Goal: Information Seeking & Learning: Learn about a topic

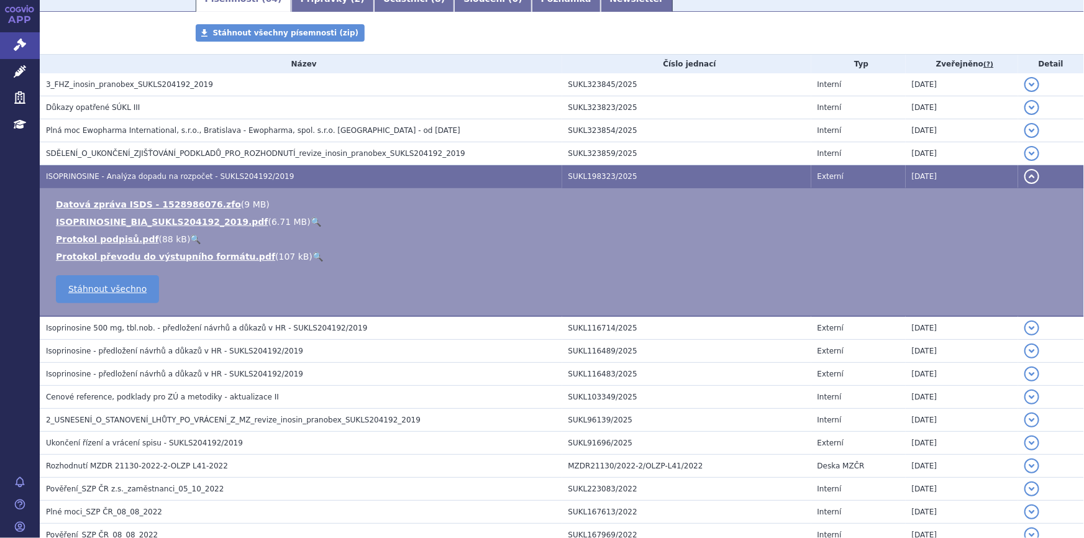
scroll to position [226, 0]
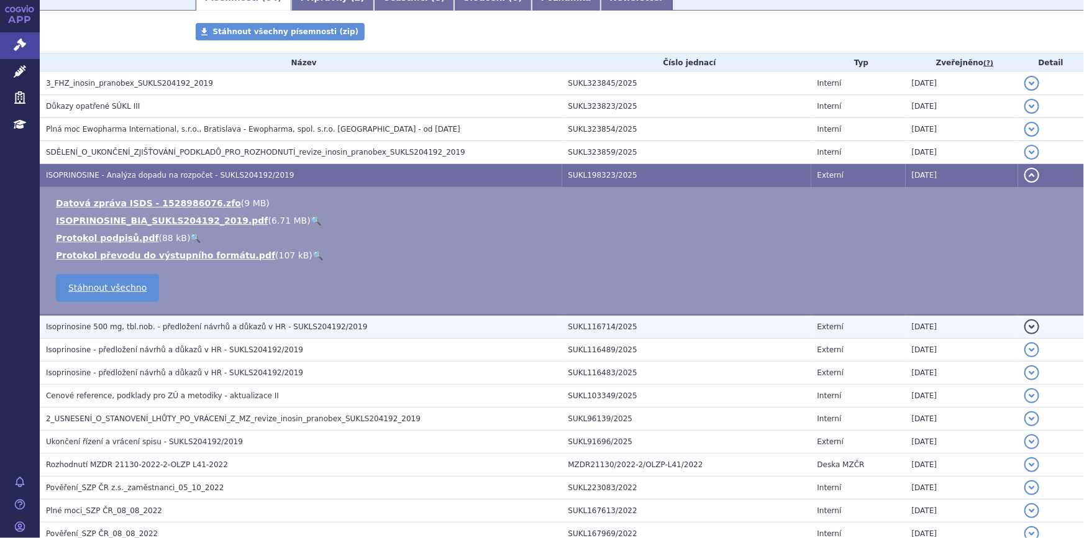
click at [245, 326] on span "Isoprinosine 500 mg, tbl.nob. - předložení návrhů a důkazů v HR - SUKLS204192/2…" at bounding box center [206, 326] width 321 height 9
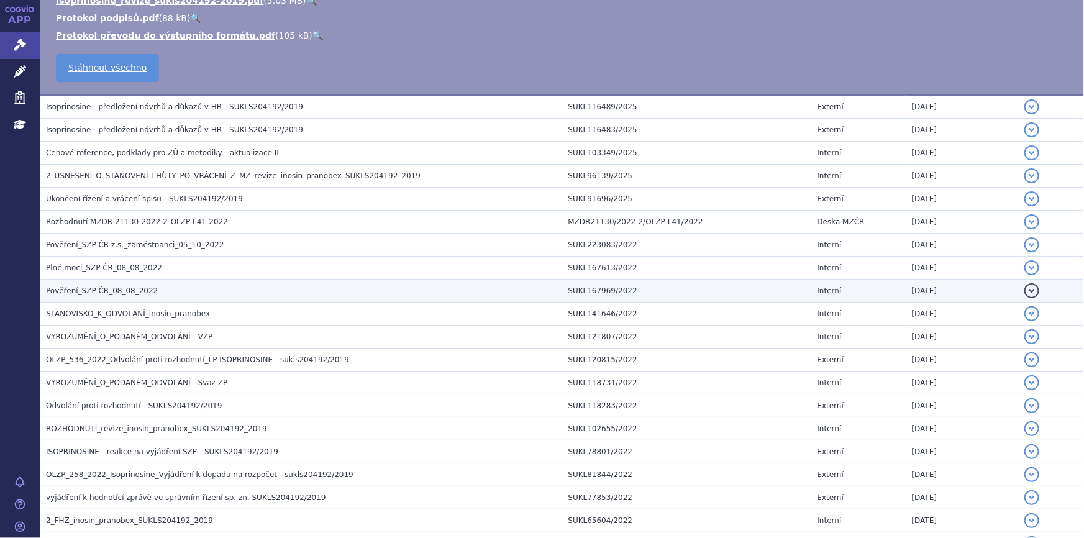
scroll to position [508, 0]
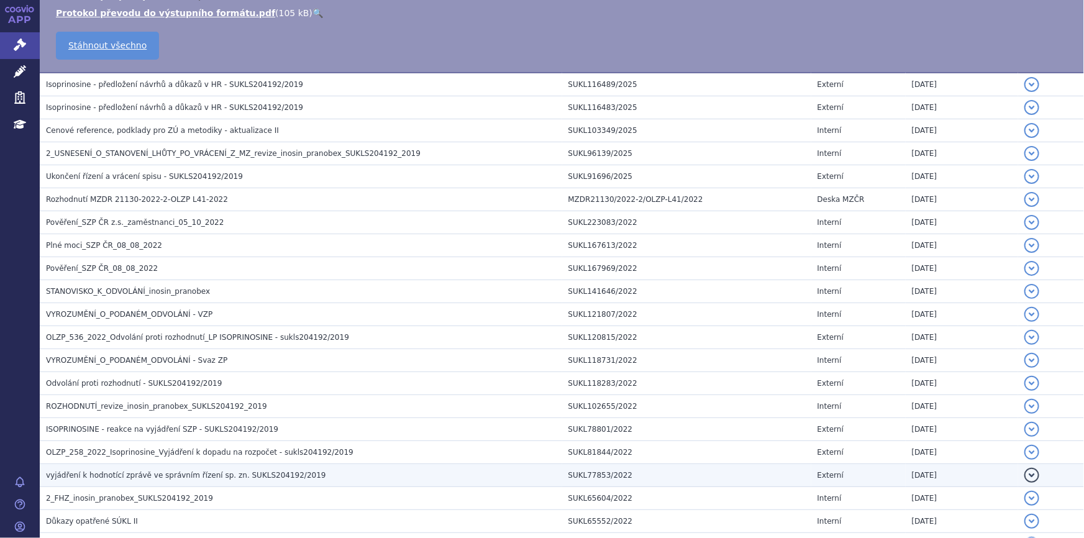
click at [218, 472] on span "vyjádření k hodnotící zprávě ve správním řízení sp. zn. SUKLS204192/2019" at bounding box center [186, 475] width 280 height 9
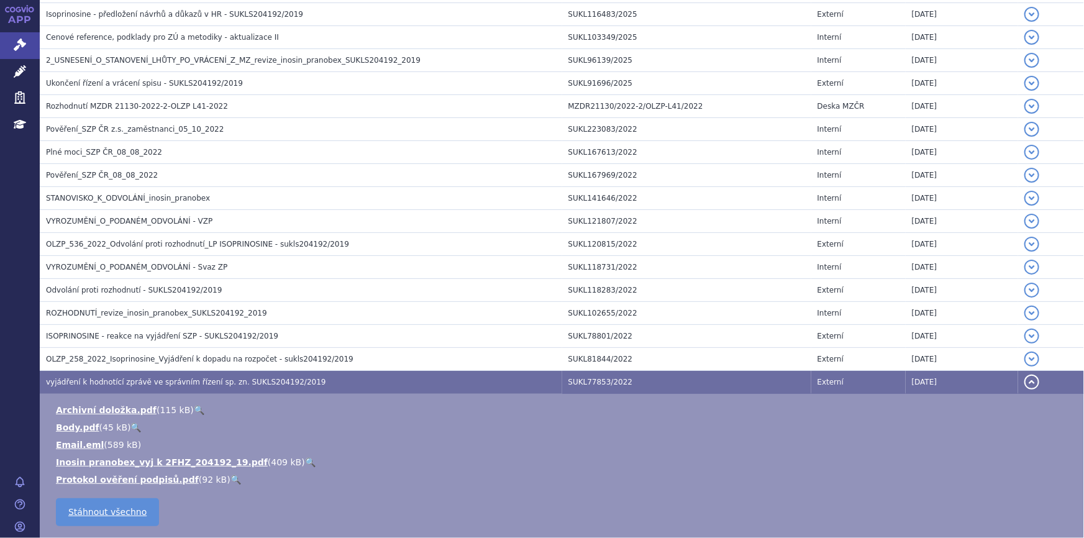
scroll to position [475, 0]
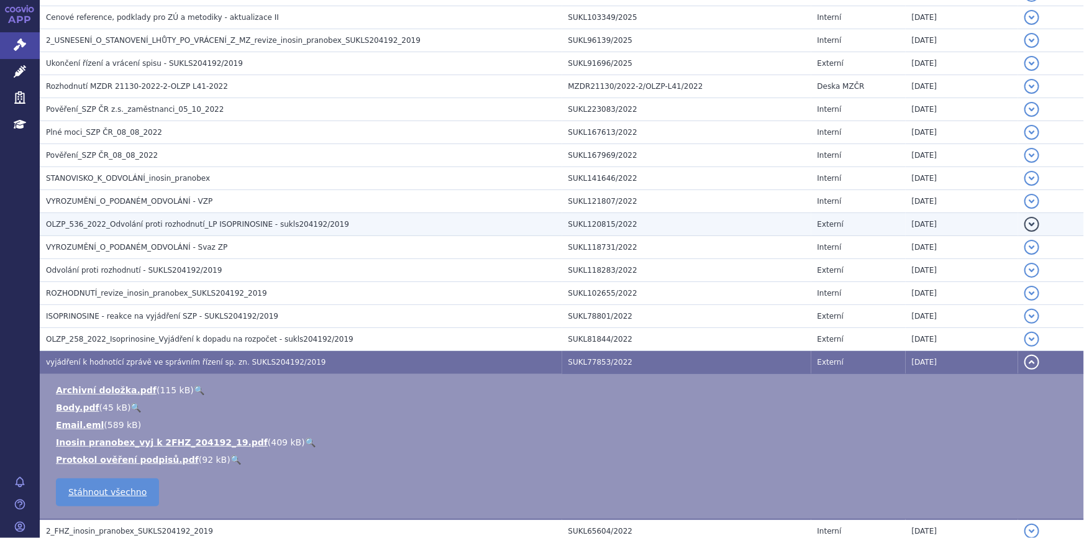
click at [225, 226] on span "OLZP_536_2022_Odvolání proti rozhodnutí_LP ISOPRINOSINE - sukls204192/2019" at bounding box center [197, 224] width 303 height 9
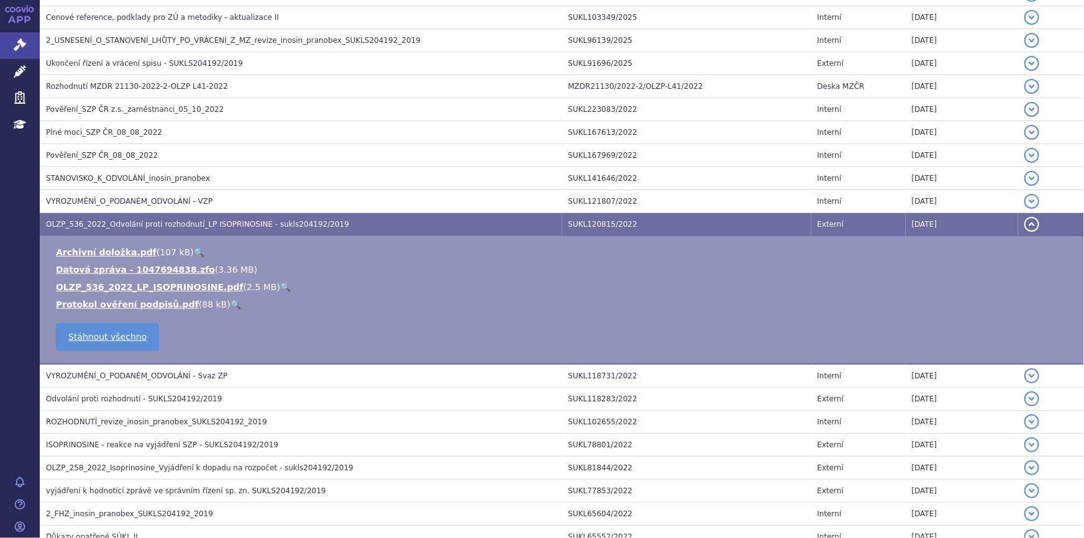
click at [280, 285] on link "🔍" at bounding box center [285, 287] width 11 height 10
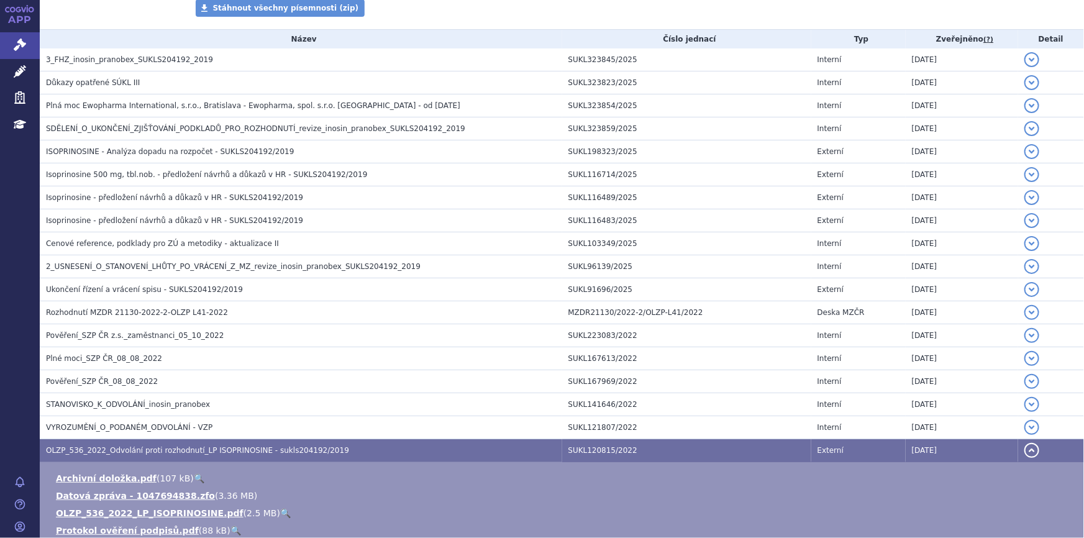
scroll to position [80, 0]
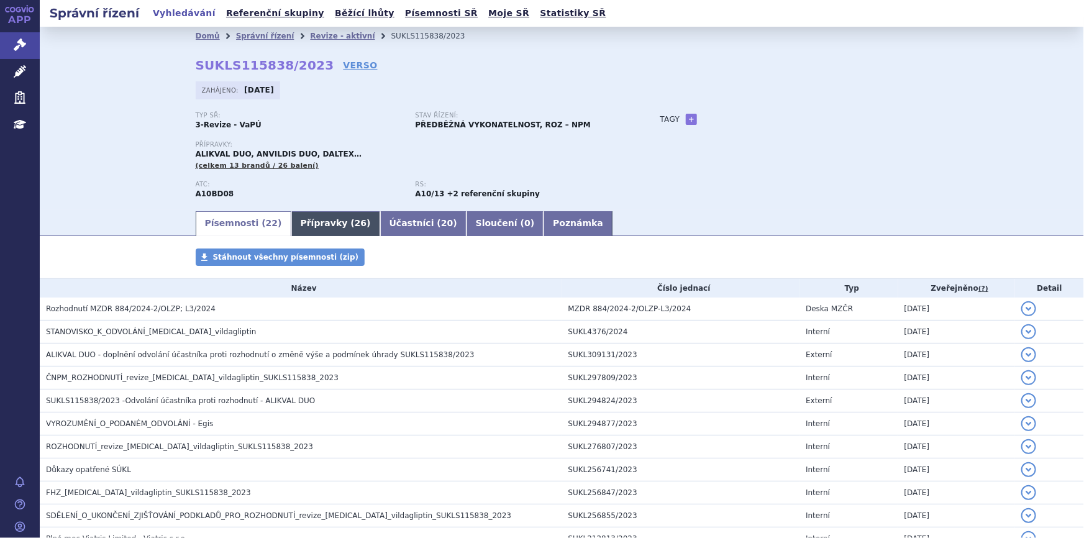
click at [300, 218] on link "Přípravky ( 26 )" at bounding box center [335, 223] width 89 height 25
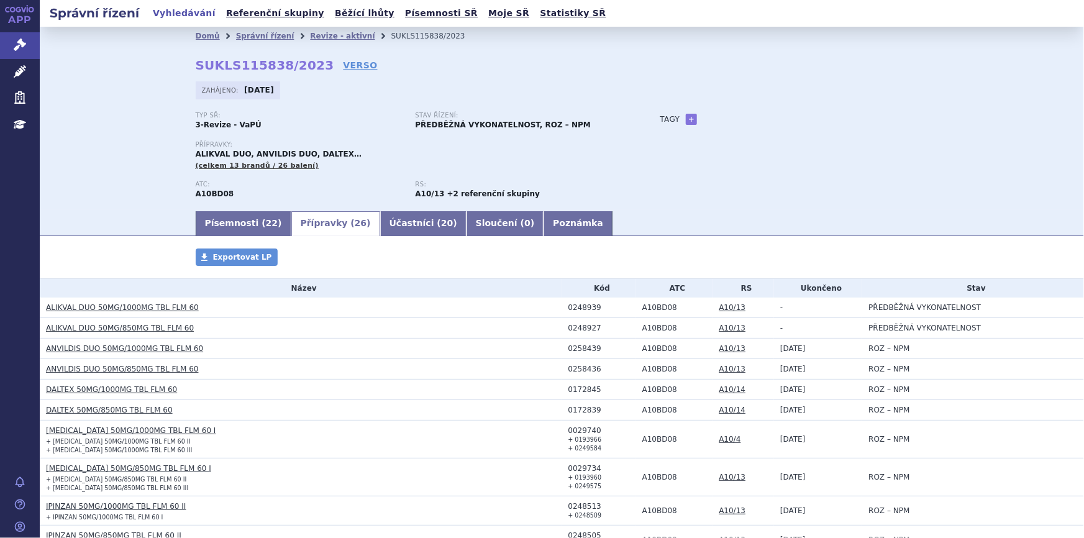
click at [79, 304] on link "ALIKVAL DUO 50MG/1000MG TBL FLM 60" at bounding box center [122, 307] width 153 height 9
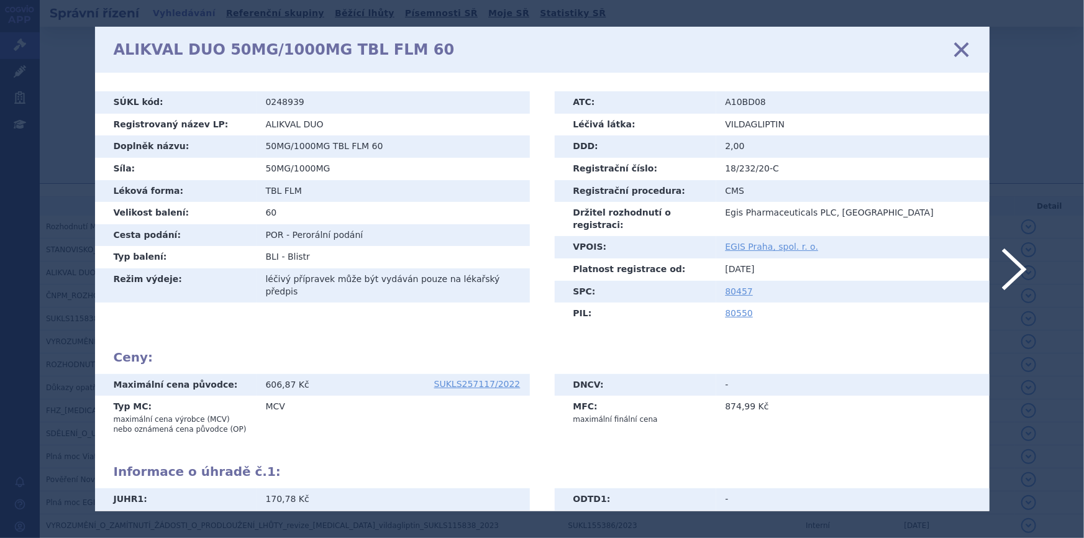
click at [966, 43] on icon at bounding box center [961, 50] width 26 height 26
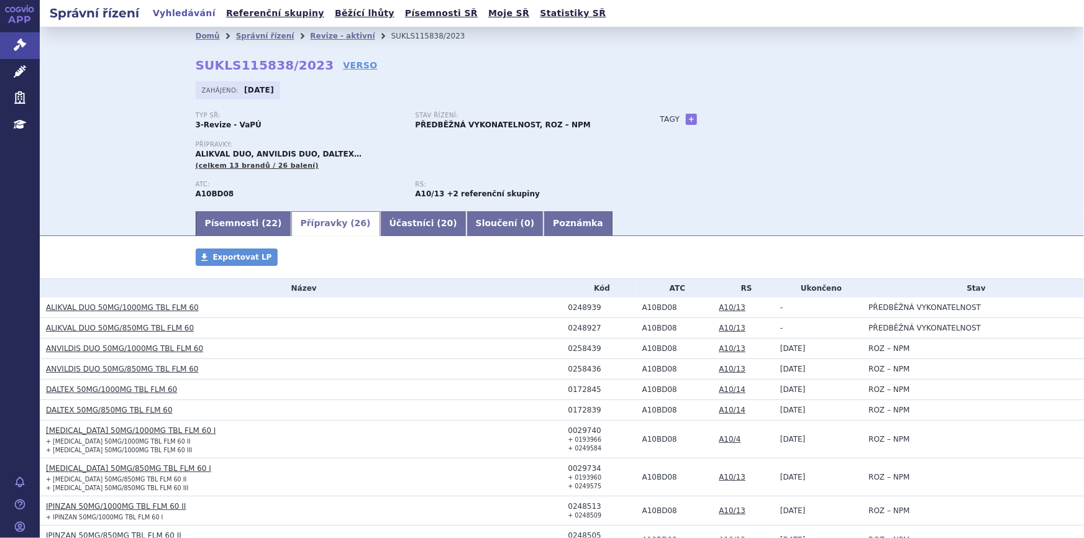
click at [88, 351] on link "ANVILDIS DUO 50MG/1000MG TBL FLM 60" at bounding box center [124, 348] width 157 height 9
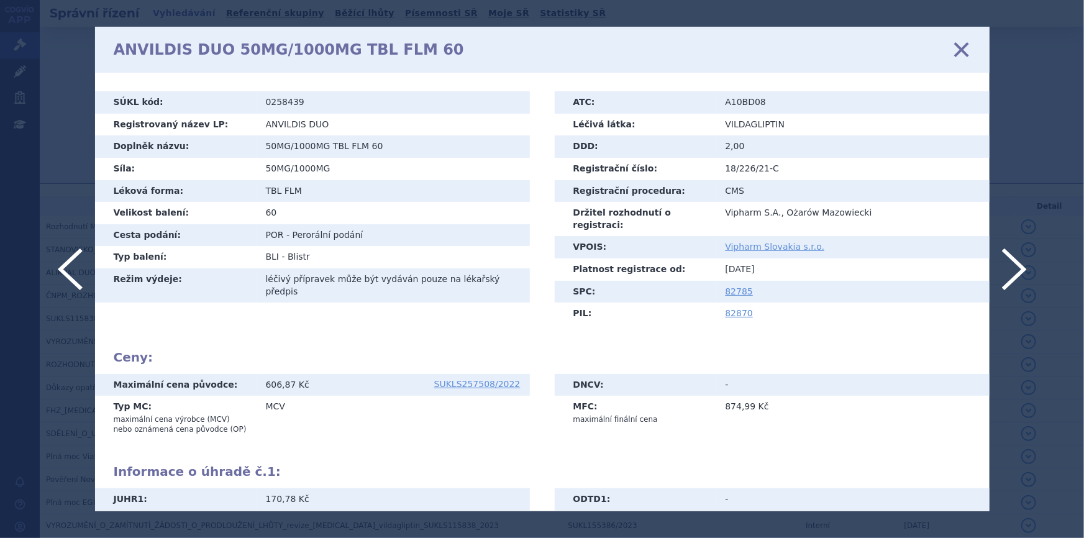
click at [963, 50] on icon at bounding box center [961, 50] width 26 height 26
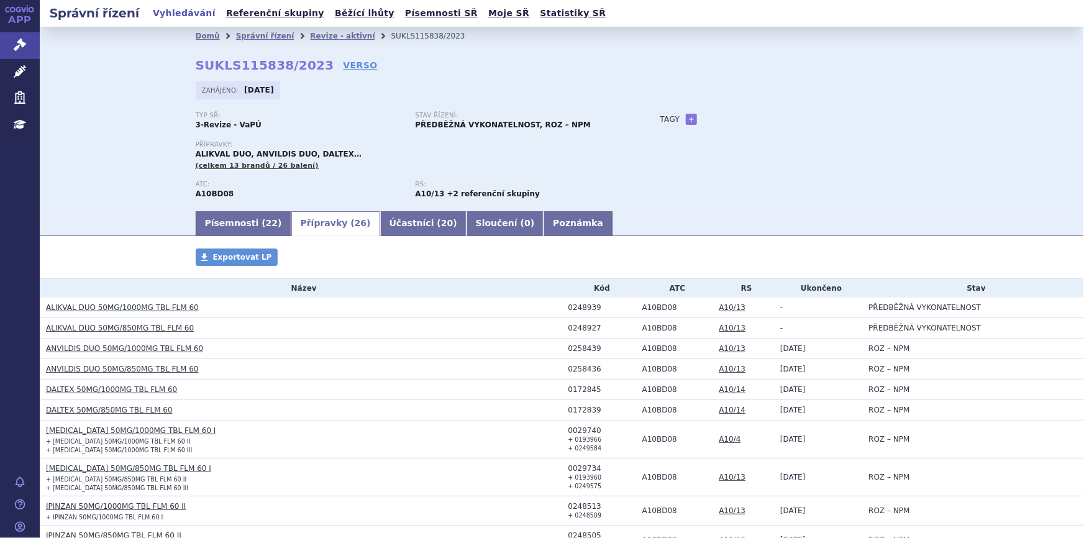
drag, startPoint x: 68, startPoint y: 386, endPoint x: 93, endPoint y: 385, distance: 24.9
click at [68, 387] on link "DALTEX 50MG/1000MG TBL FLM 60" at bounding box center [111, 389] width 131 height 9
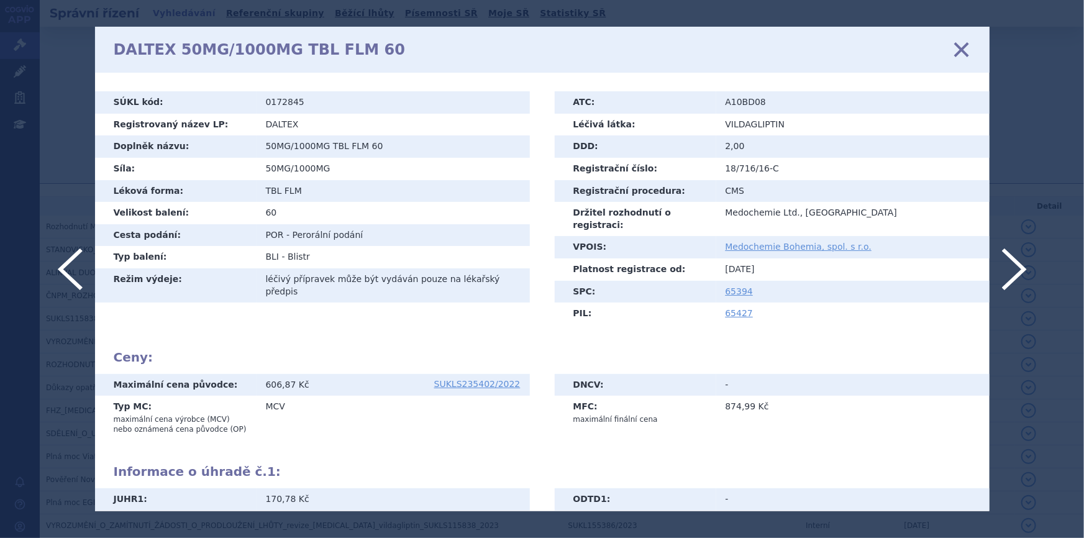
click at [966, 48] on icon at bounding box center [961, 50] width 26 height 26
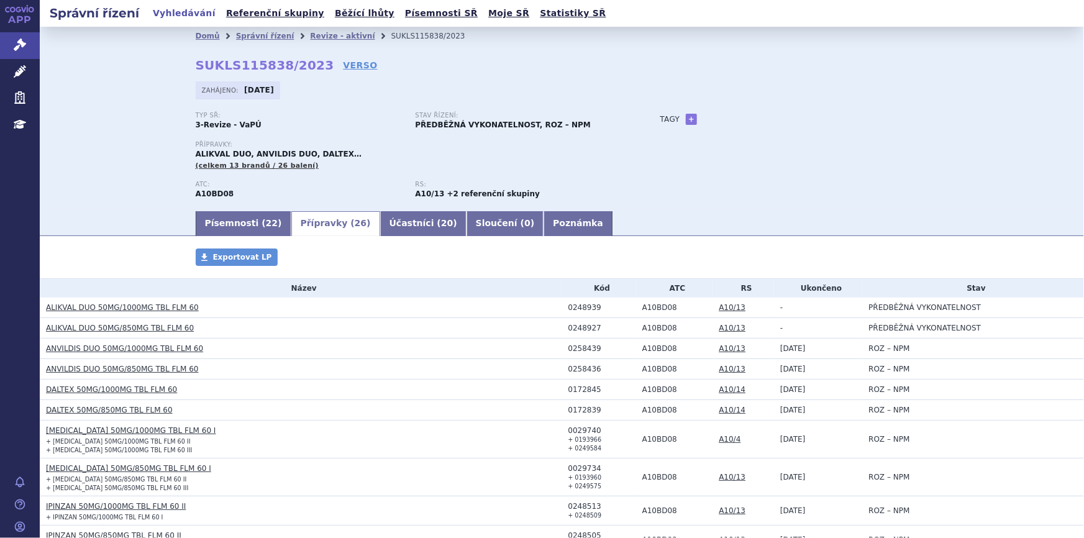
click at [144, 391] on link "DALTEX 50MG/1000MG TBL FLM 60" at bounding box center [111, 389] width 131 height 9
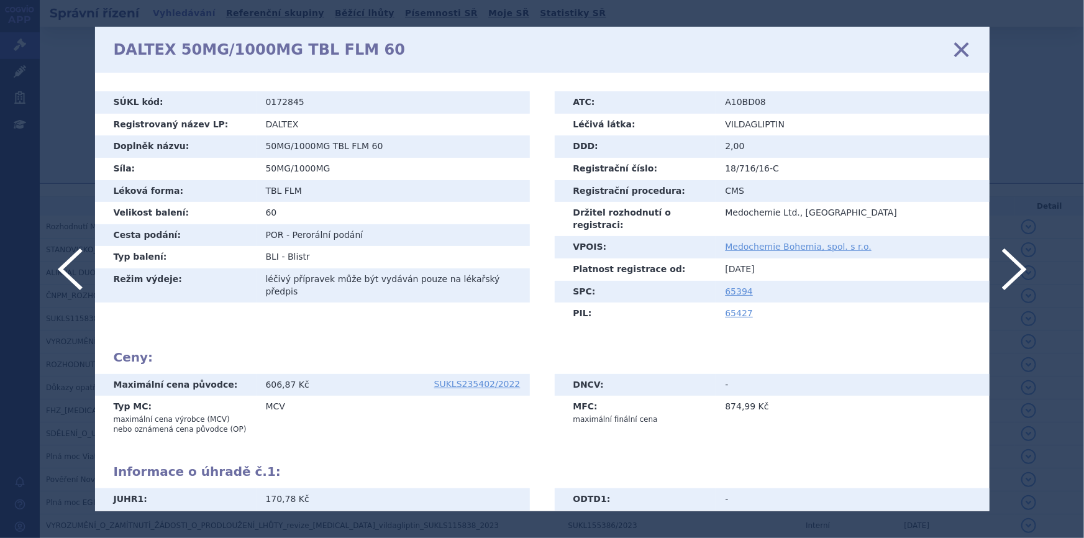
click at [956, 56] on icon at bounding box center [961, 50] width 26 height 26
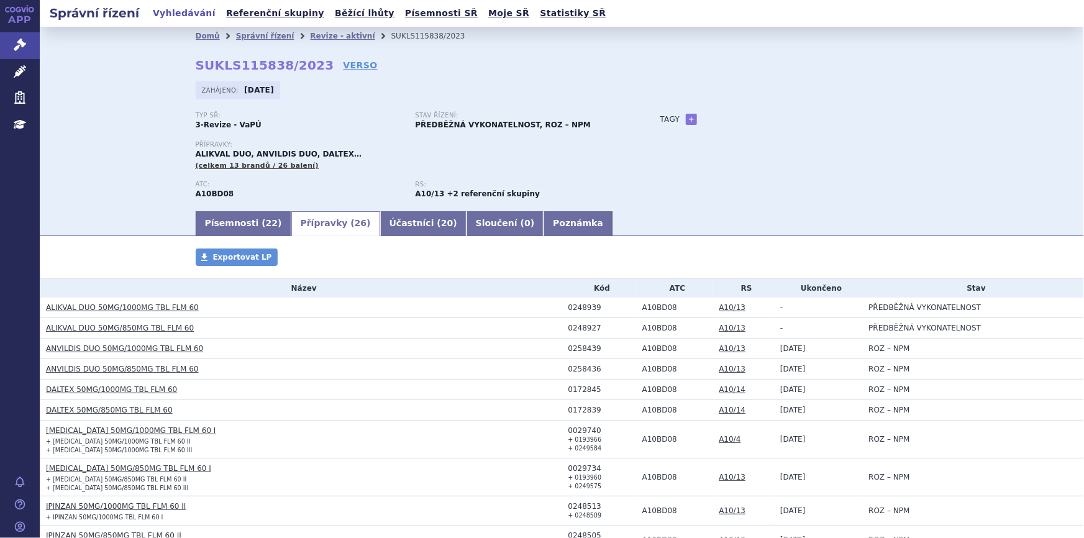
click at [65, 429] on link "[MEDICAL_DATA] 50MG/1000MG TBL FLM 60 I" at bounding box center [131, 430] width 170 height 9
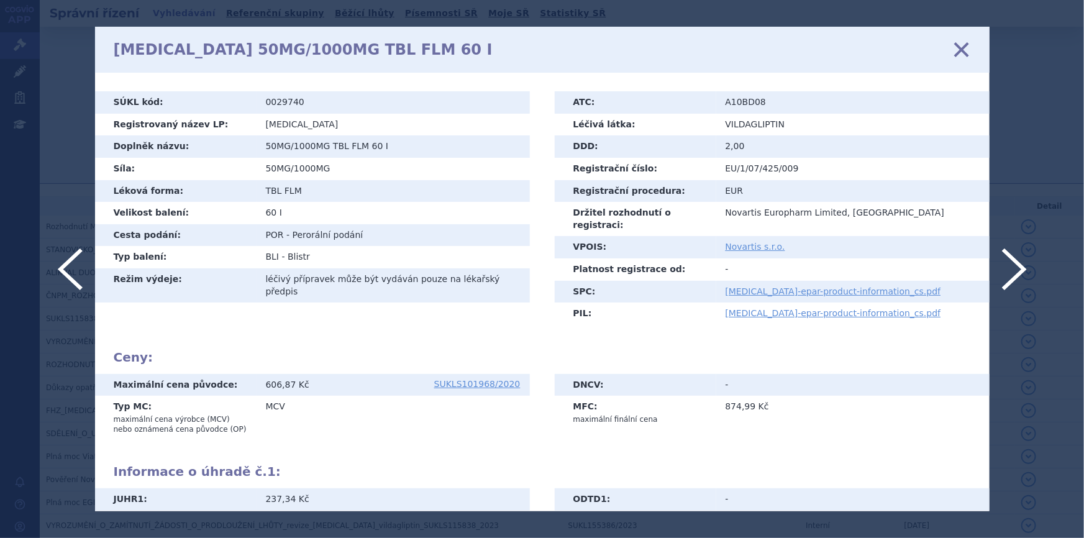
click at [956, 57] on icon at bounding box center [961, 50] width 26 height 26
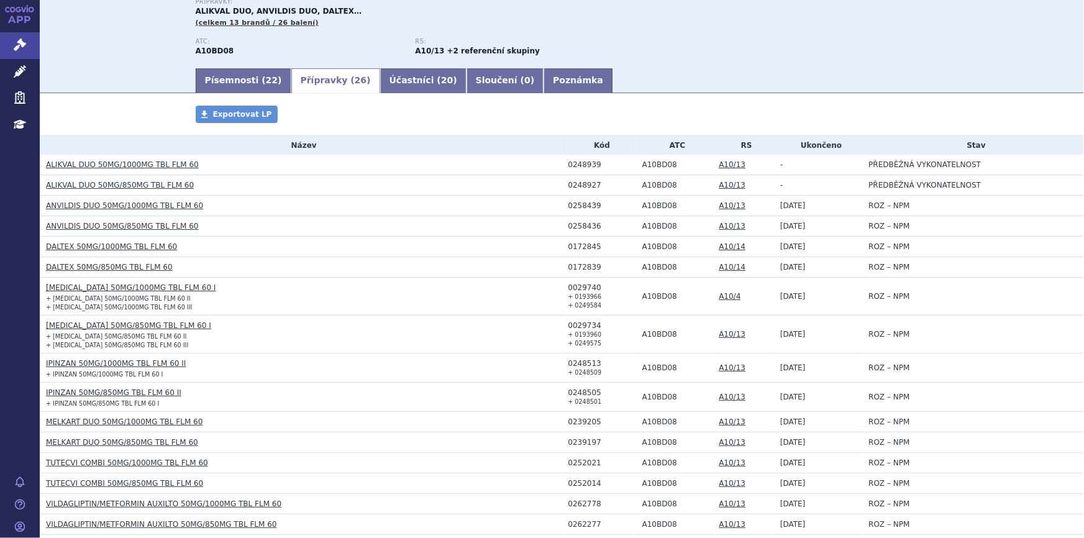
scroll to position [169, 0]
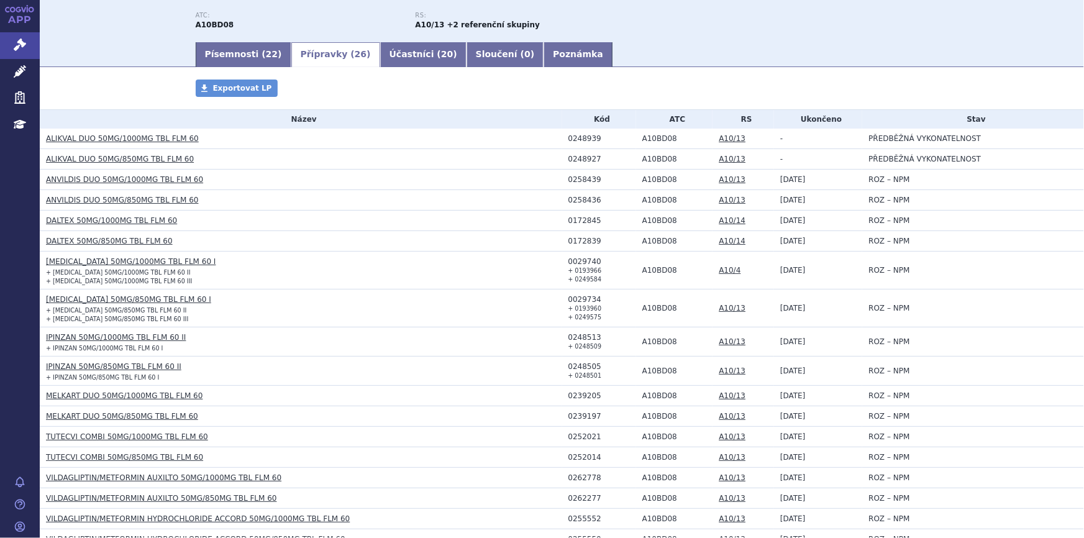
click at [119, 341] on link "IPINZAN 50MG/1000MG TBL FLM 60 II" at bounding box center [116, 337] width 140 height 9
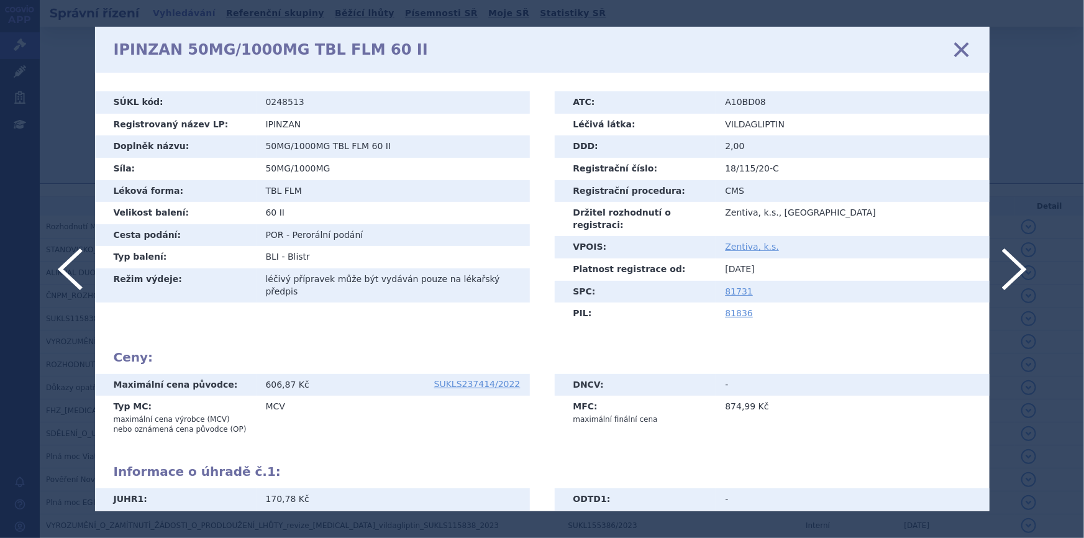
click at [956, 51] on icon at bounding box center [961, 50] width 26 height 26
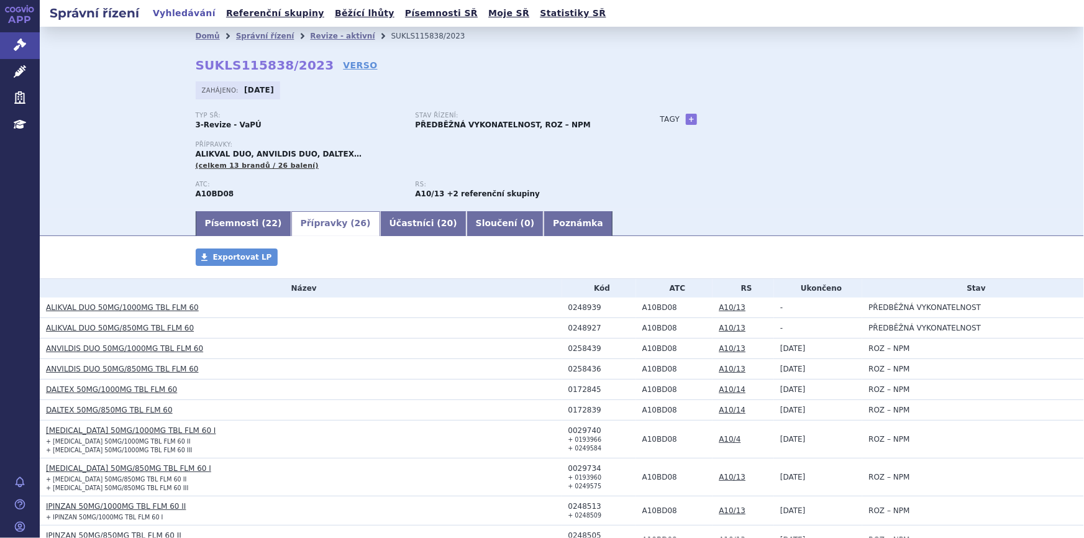
scroll to position [169, 0]
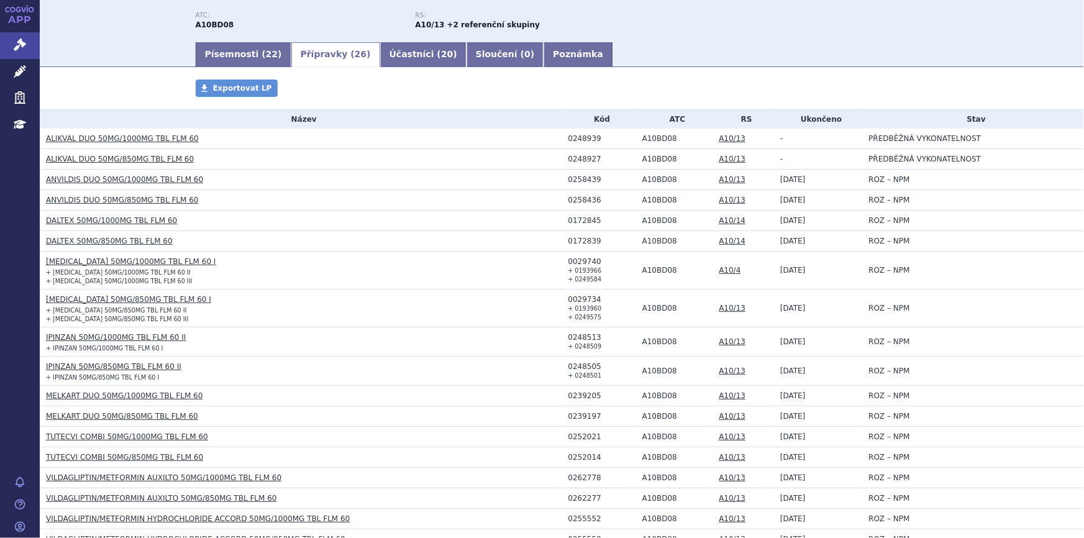
click at [106, 337] on link "IPINZAN 50MG/1000MG TBL FLM 60 II" at bounding box center [116, 337] width 140 height 9
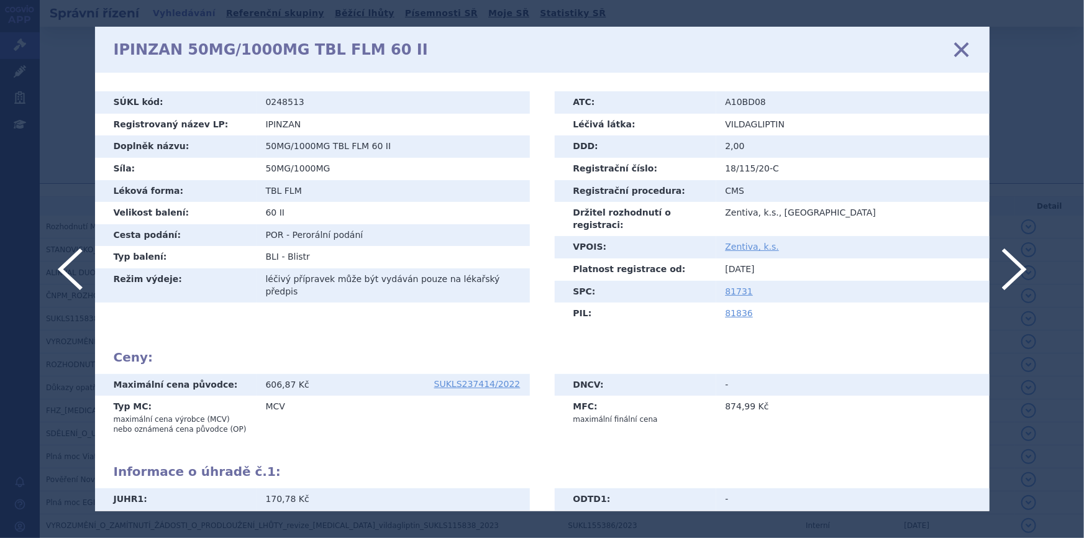
drag, startPoint x: 964, startPoint y: 43, endPoint x: 928, endPoint y: 72, distance: 46.0
click at [964, 44] on icon at bounding box center [961, 50] width 26 height 26
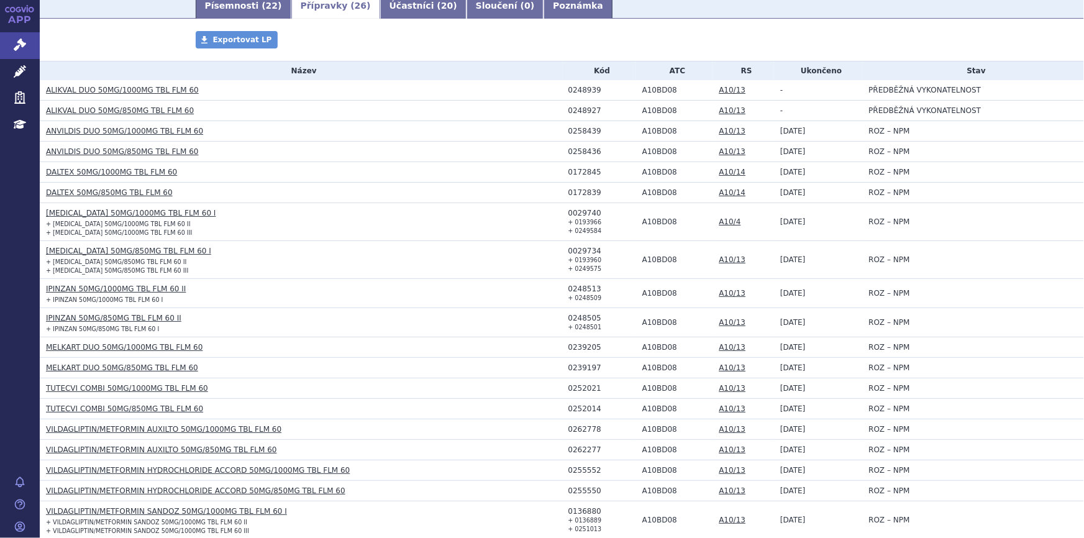
scroll to position [226, 0]
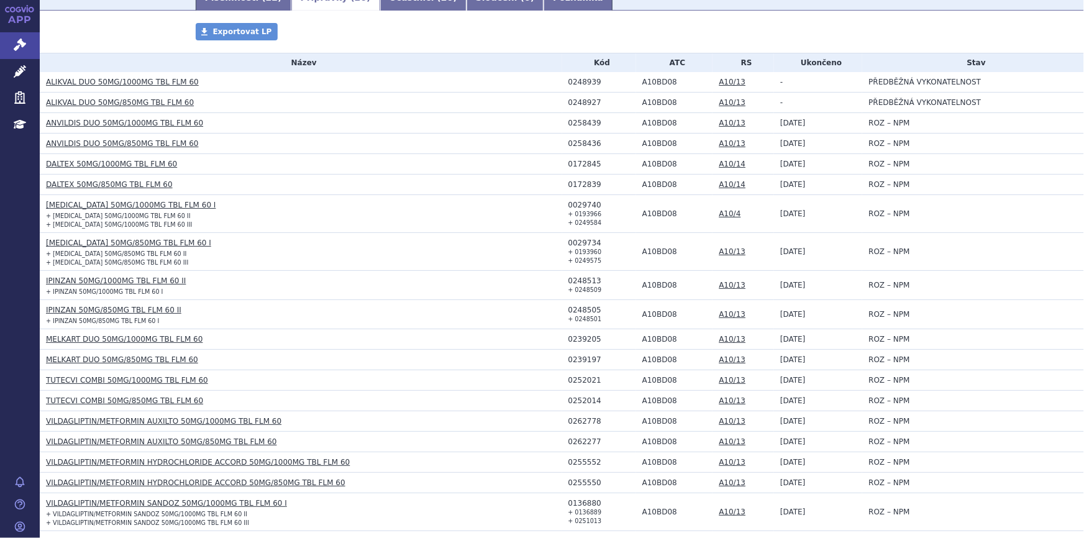
click at [102, 340] on link "MELKART DUO 50MG/1000MG TBL FLM 60" at bounding box center [124, 339] width 157 height 9
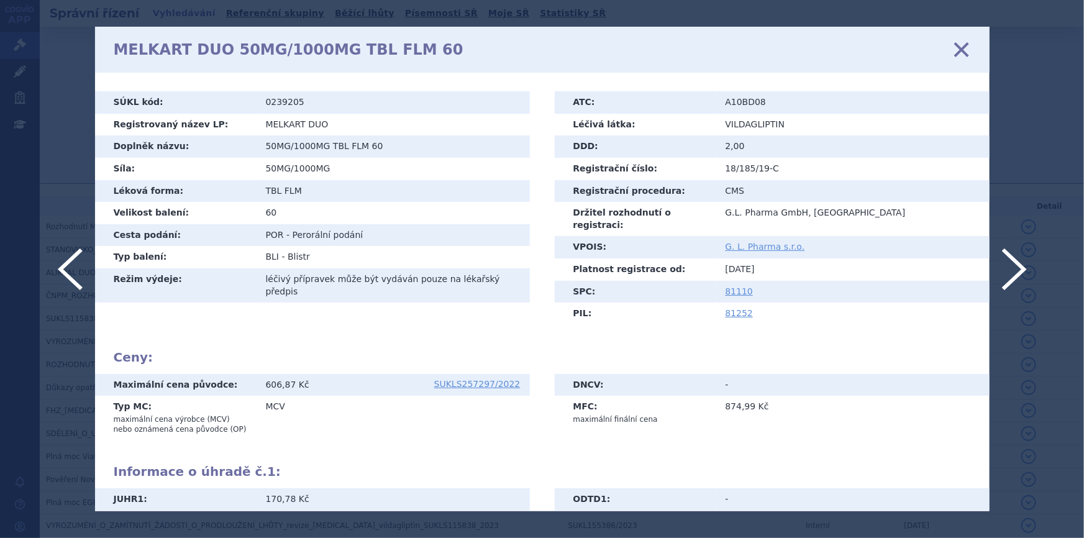
click at [959, 57] on icon at bounding box center [961, 50] width 26 height 26
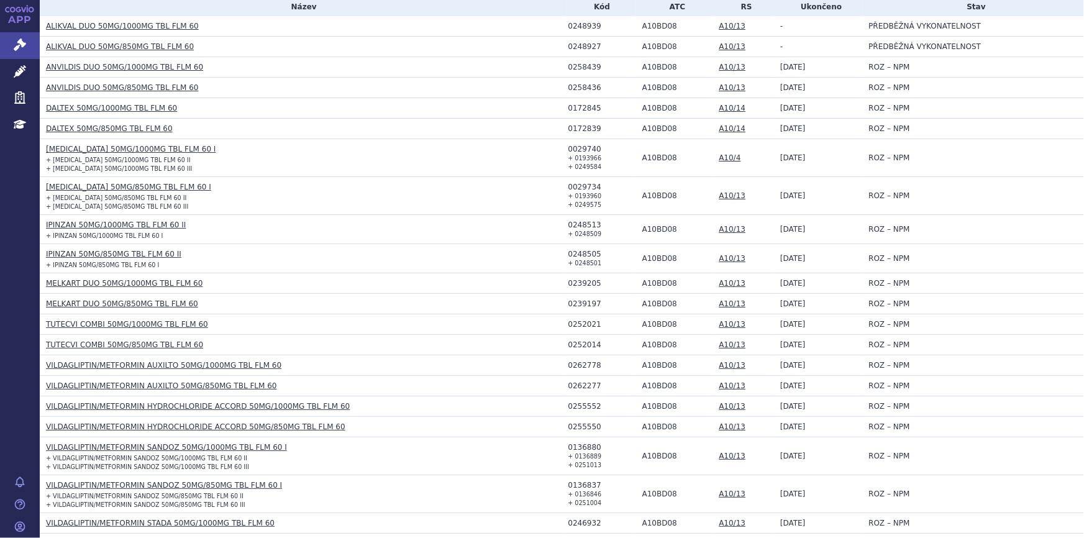
scroll to position [282, 0]
click at [106, 322] on link "TUTECVI COMBI 50MG/1000MG TBL FLM 60" at bounding box center [127, 323] width 162 height 9
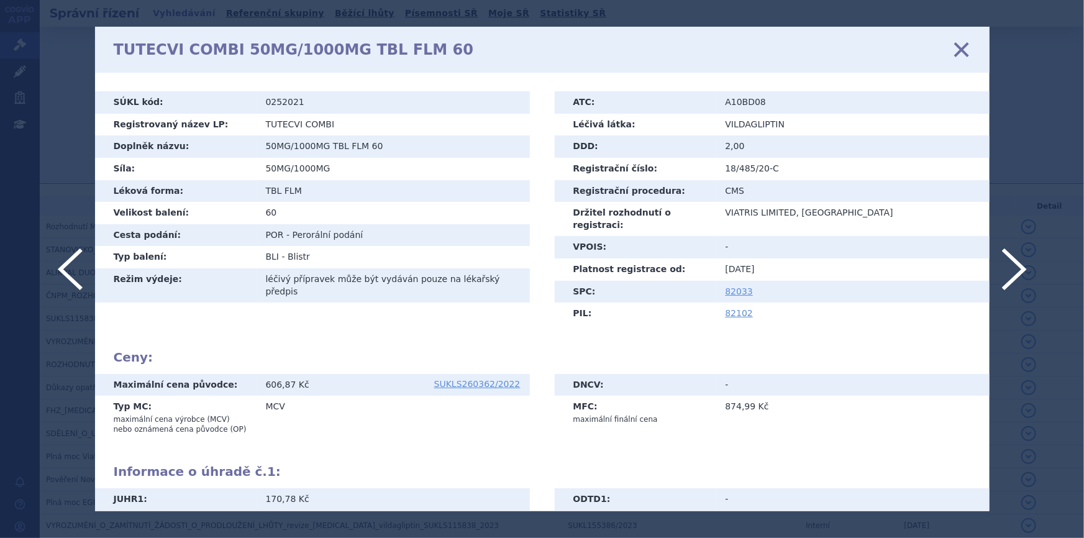
click at [964, 53] on icon at bounding box center [961, 50] width 26 height 26
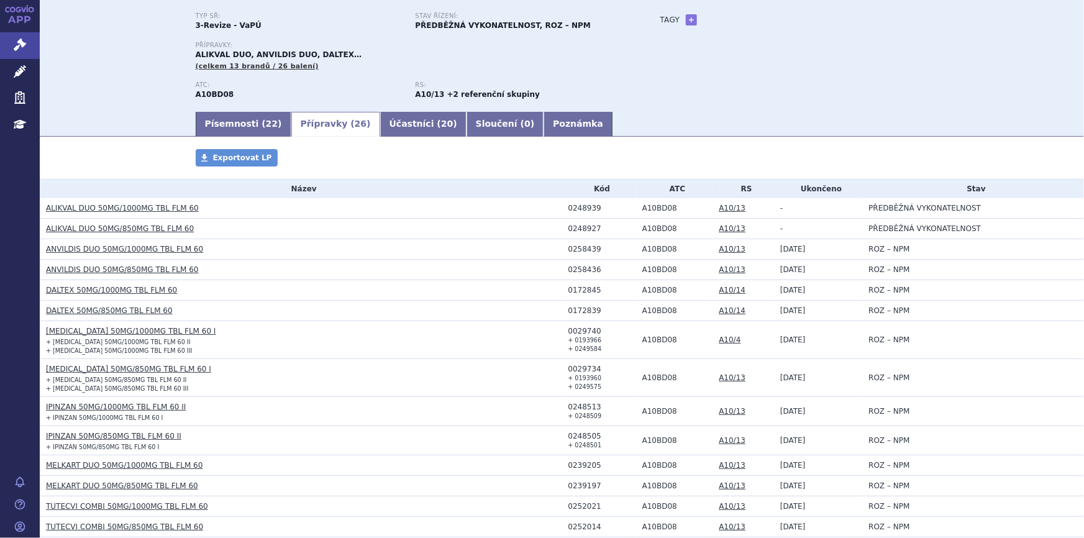
scroll to position [226, 0]
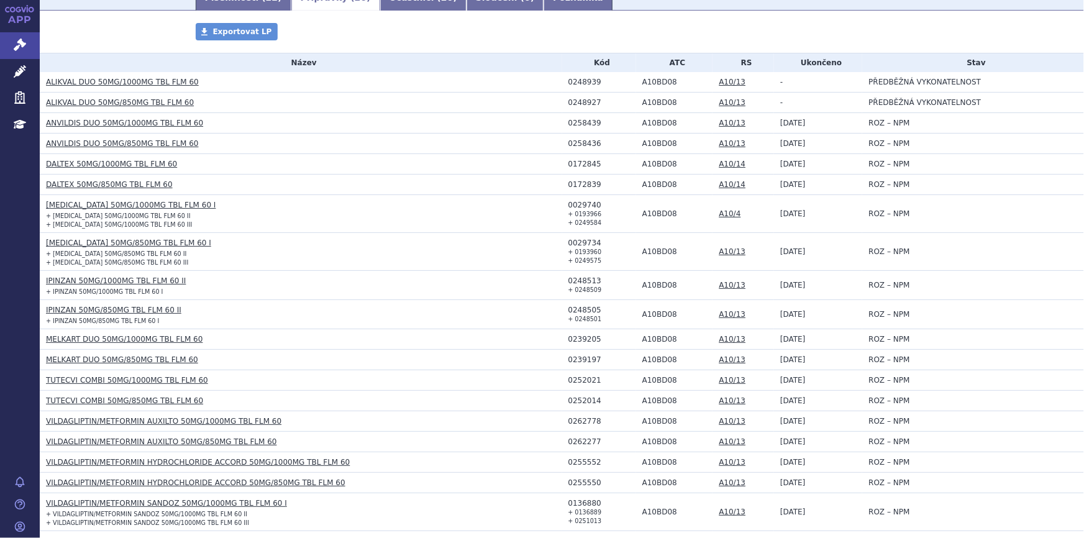
click at [135, 380] on link "TUTECVI COMBI 50MG/1000MG TBL FLM 60" at bounding box center [127, 380] width 162 height 9
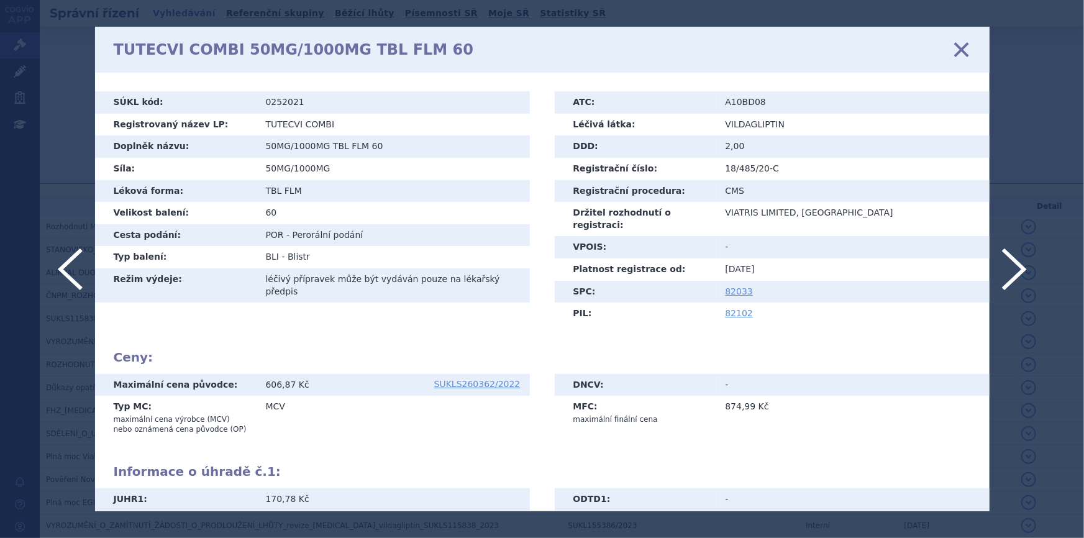
click at [958, 48] on icon at bounding box center [961, 50] width 26 height 26
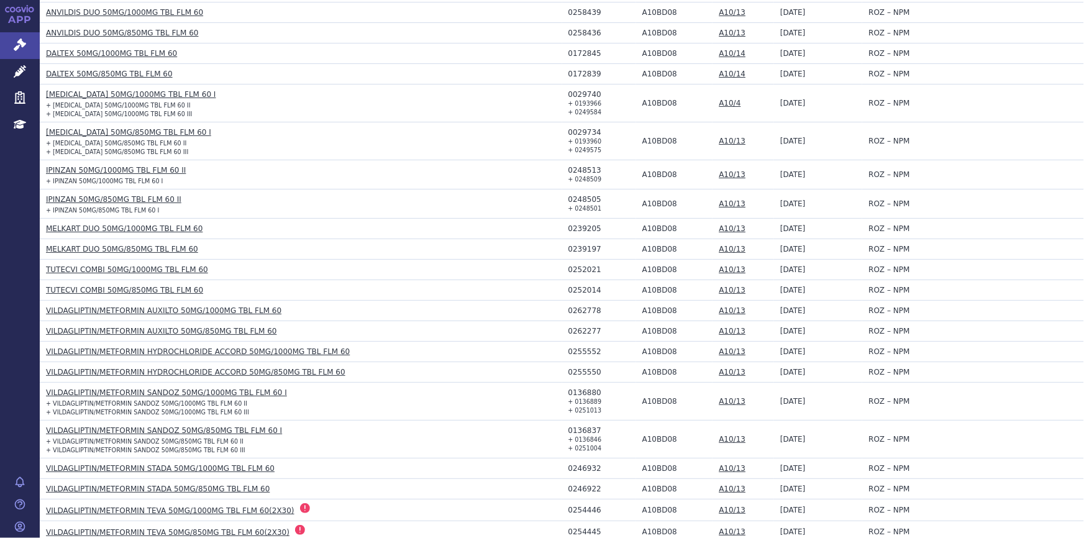
scroll to position [339, 0]
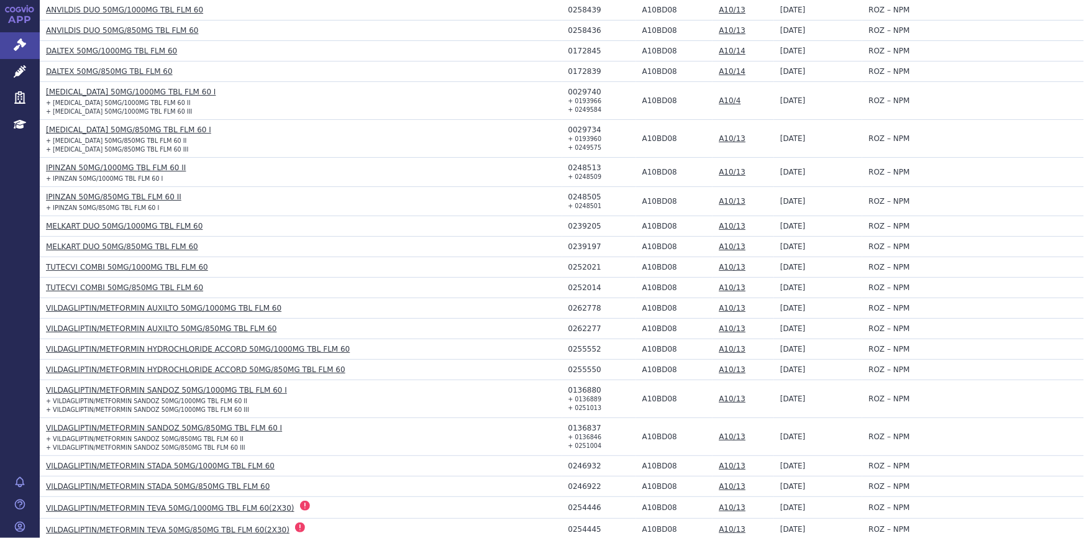
click at [172, 306] on link "VILDAGLIPTIN/METFORMIN AUXILTO 50MG/1000MG TBL FLM 60" at bounding box center [164, 308] width 236 height 9
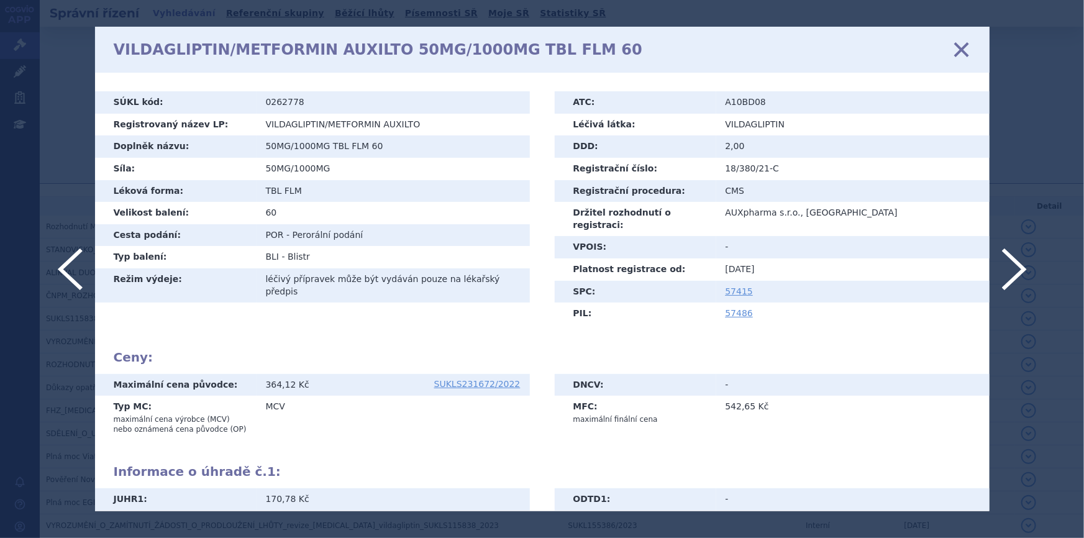
click at [964, 48] on icon at bounding box center [961, 50] width 26 height 26
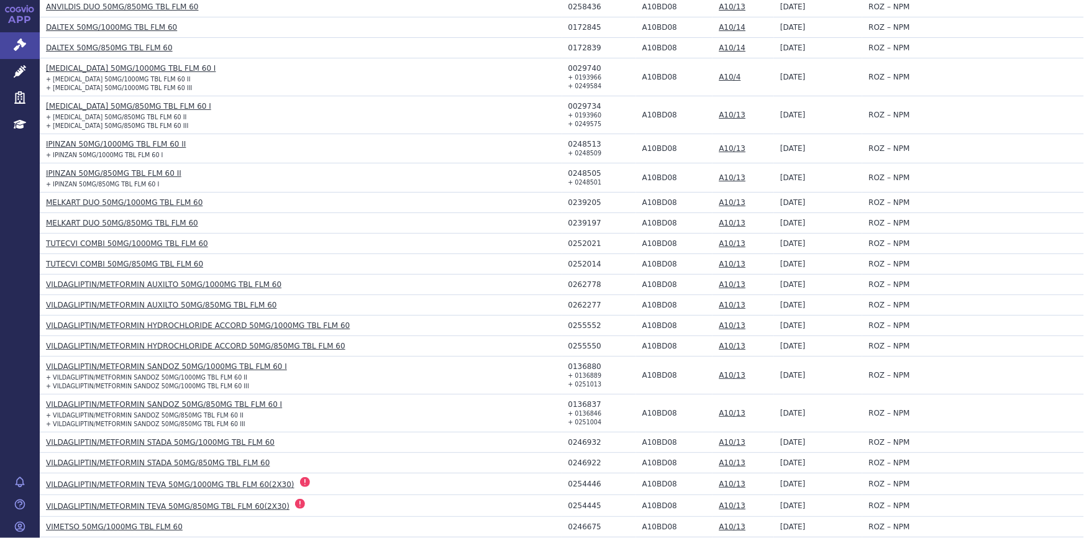
scroll to position [454, 0]
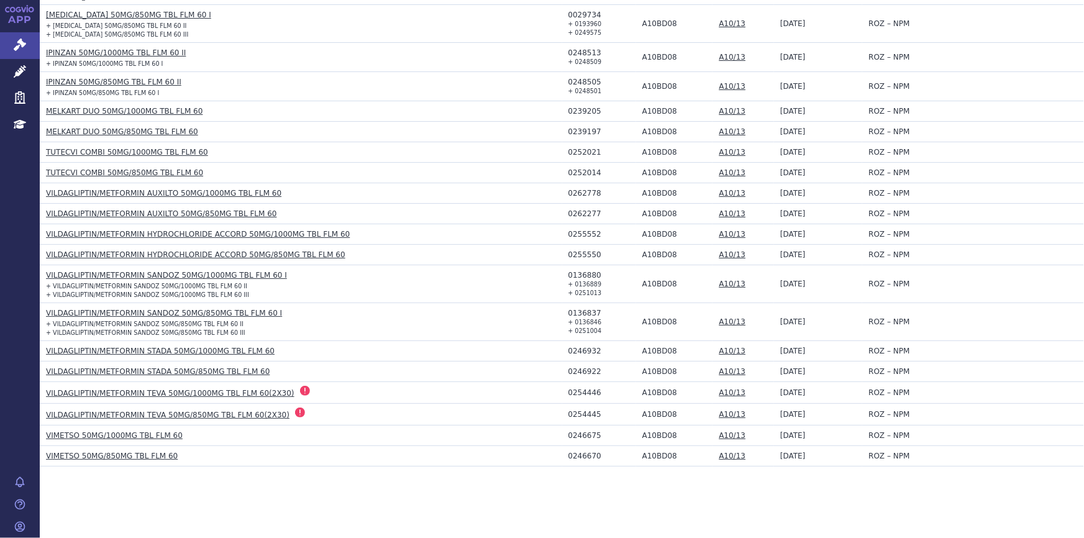
click at [242, 274] on link "VILDAGLIPTIN/METFORMIN SANDOZ 50MG/1000MG TBL FLM 60 I" at bounding box center [166, 275] width 241 height 9
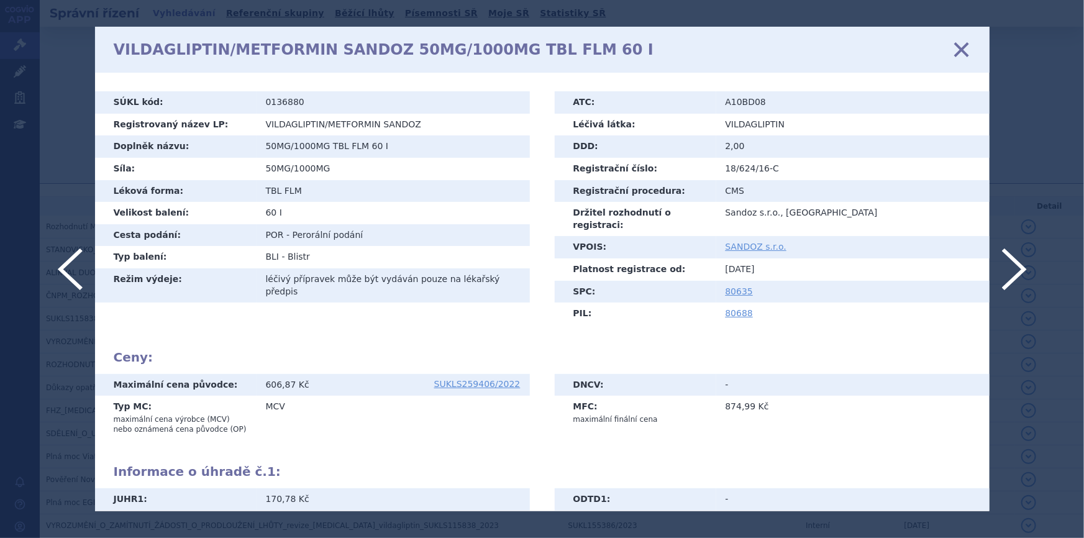
click at [959, 42] on icon at bounding box center [961, 50] width 26 height 26
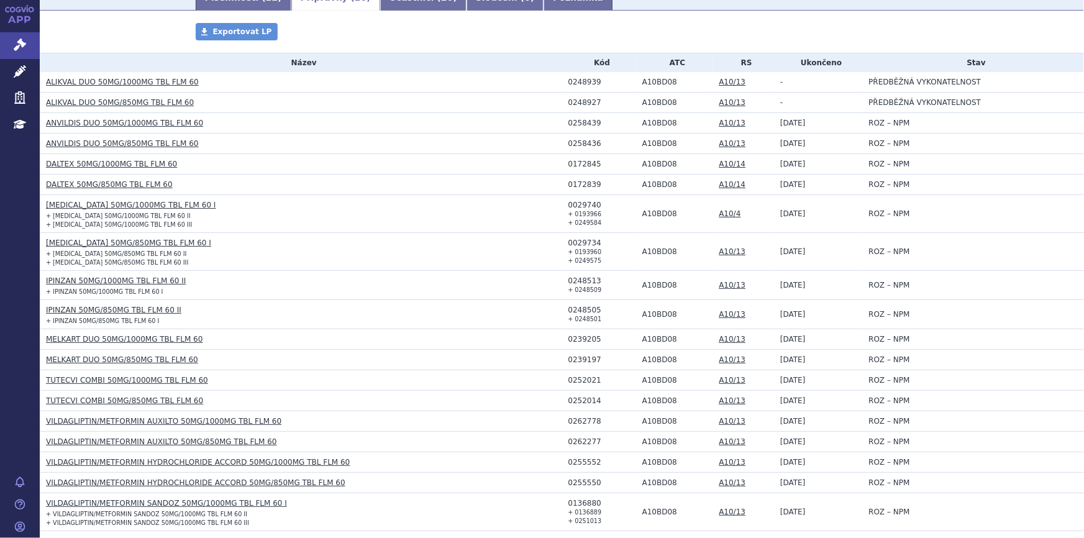
scroll to position [339, 0]
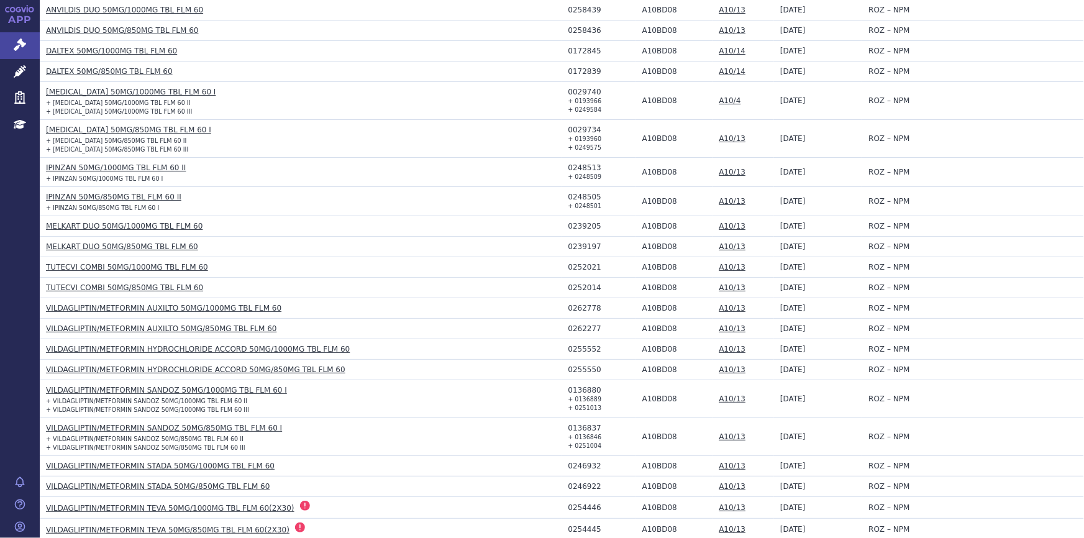
click at [97, 386] on link "VILDAGLIPTIN/METFORMIN SANDOZ 50MG/1000MG TBL FLM 60 I" at bounding box center [166, 390] width 241 height 9
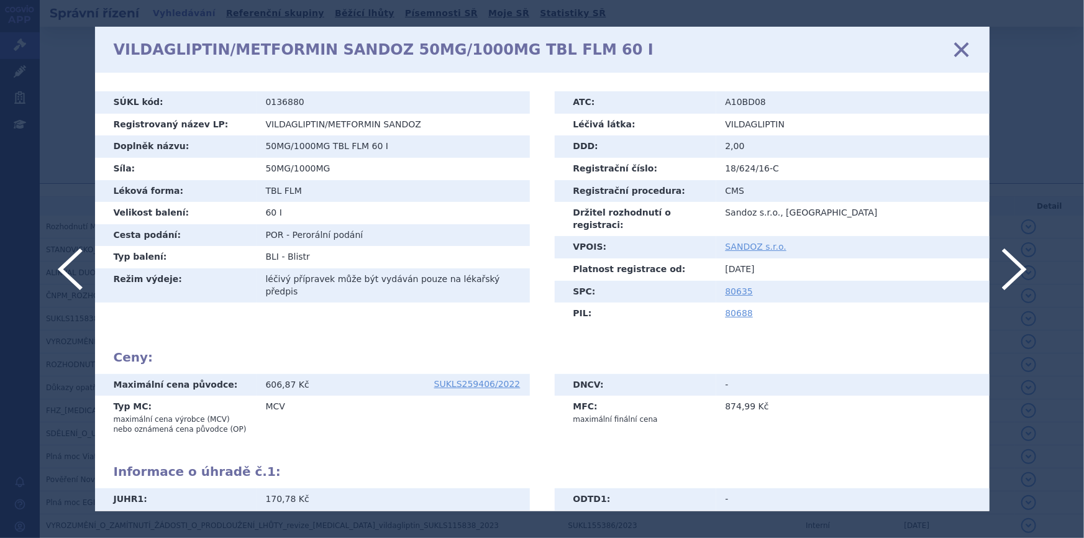
click at [968, 50] on icon at bounding box center [961, 50] width 26 height 26
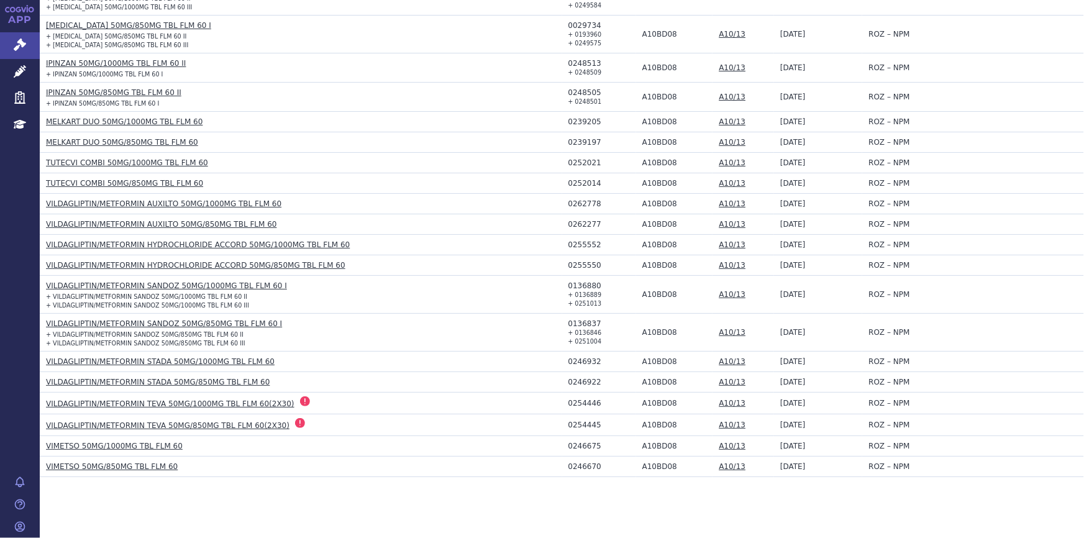
scroll to position [454, 0]
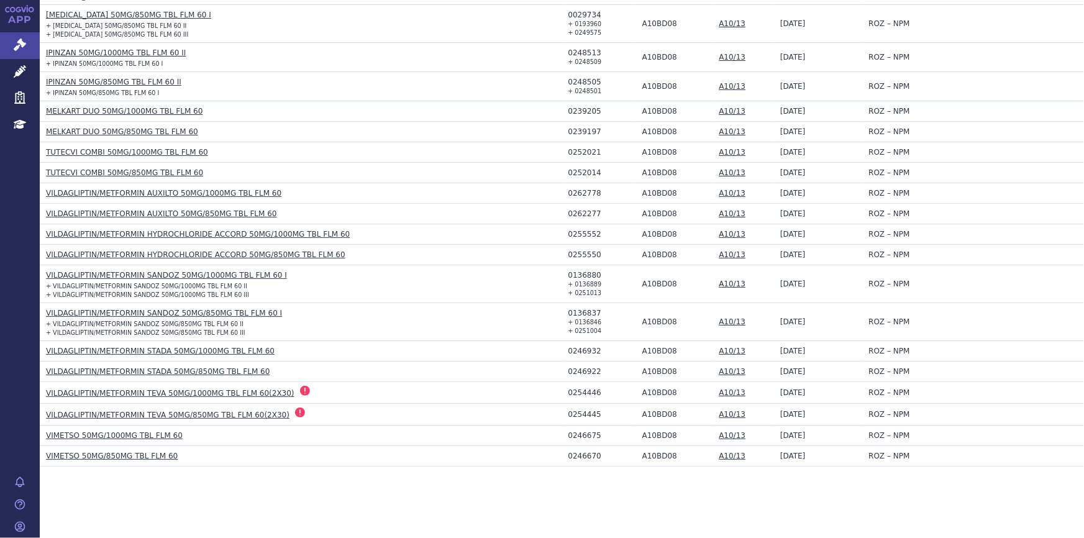
click at [105, 431] on link "VIMETSO 50MG/1000MG TBL FLM 60" at bounding box center [114, 435] width 137 height 9
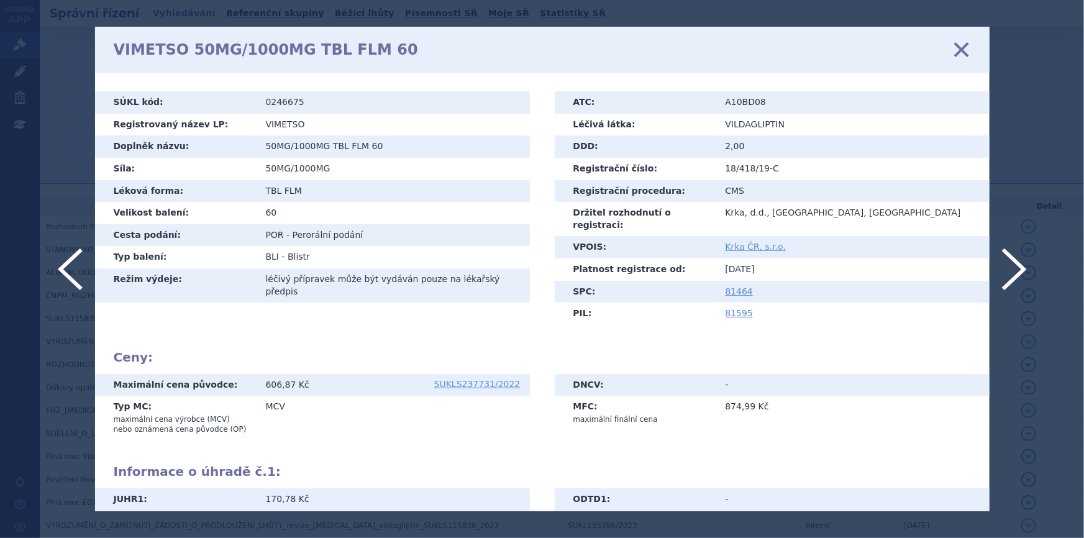
click at [953, 58] on link "zavřít" at bounding box center [962, 49] width 19 height 19
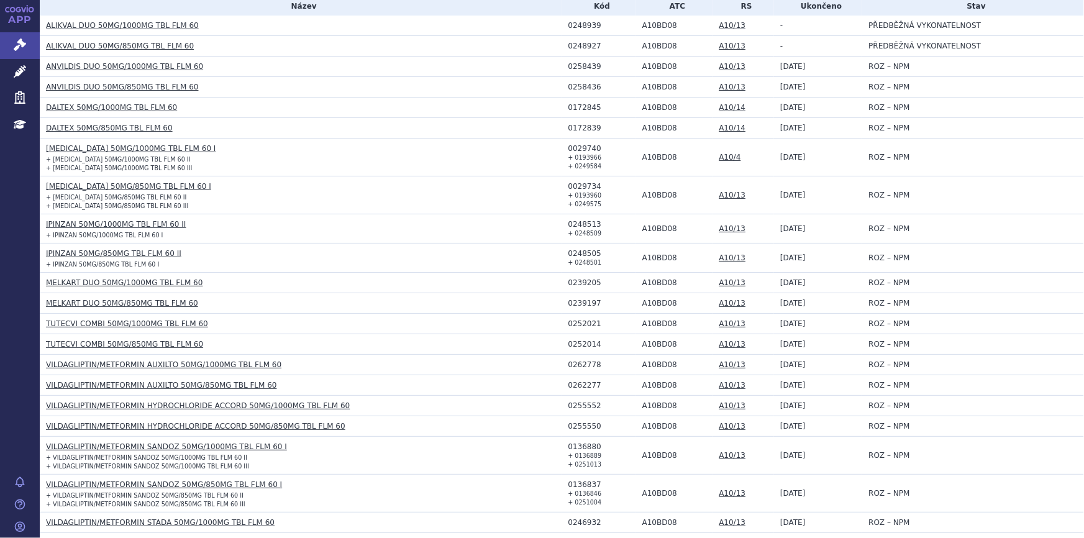
scroll to position [454, 0]
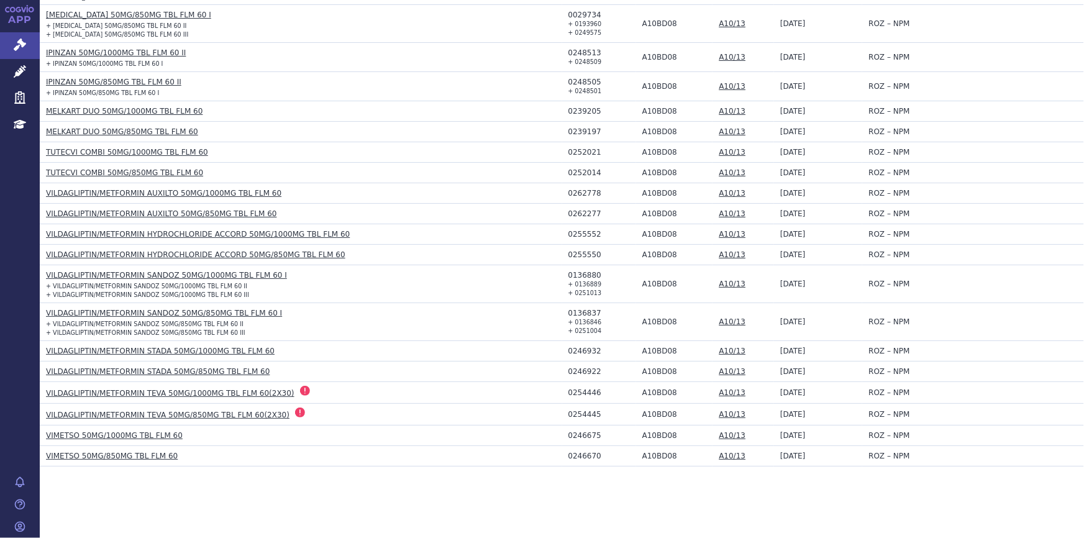
click at [650, 193] on td "A10BD08" at bounding box center [674, 193] width 77 height 21
copy td "A10BD08"
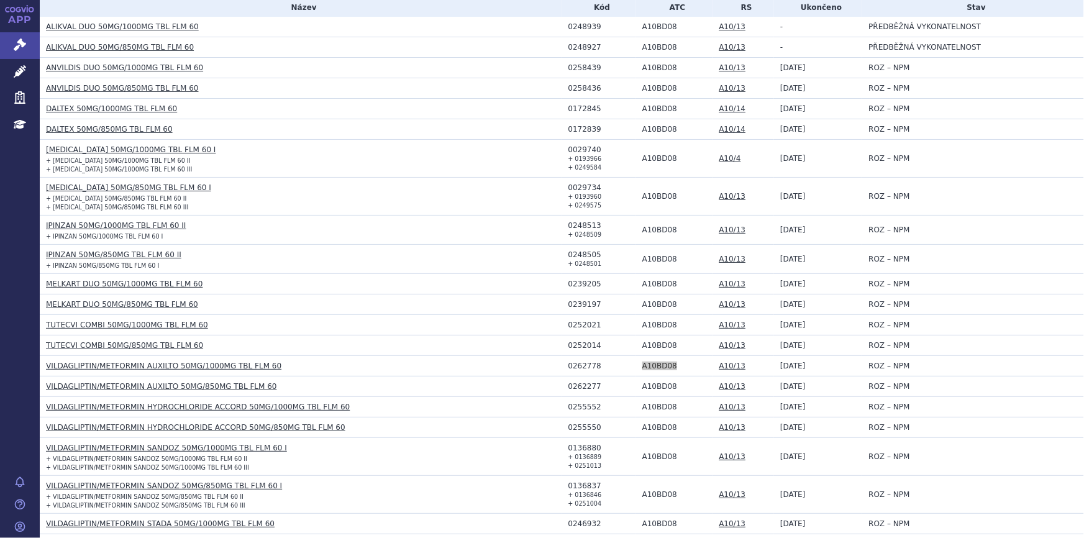
scroll to position [172, 0]
